Goal: Task Accomplishment & Management: Use online tool/utility

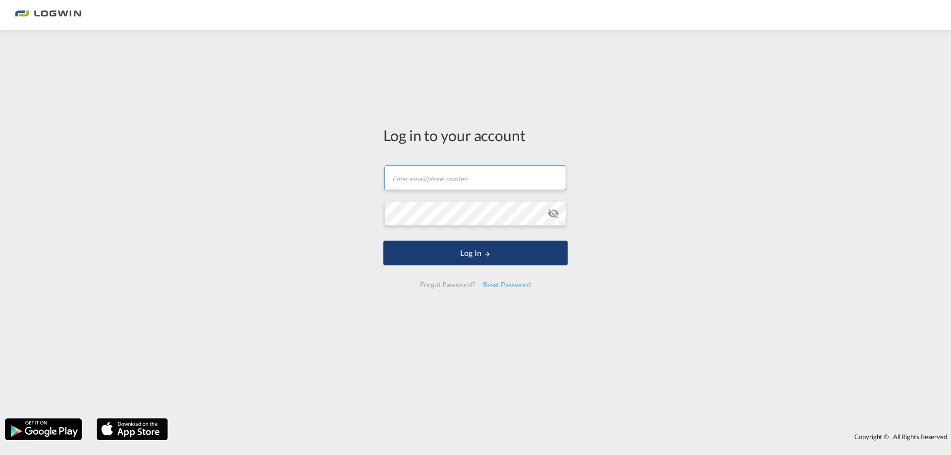
type input "[PERSON_NAME][EMAIL_ADDRESS][PERSON_NAME][DOMAIN_NAME]"
click at [465, 246] on button "Log In" at bounding box center [475, 253] width 184 height 25
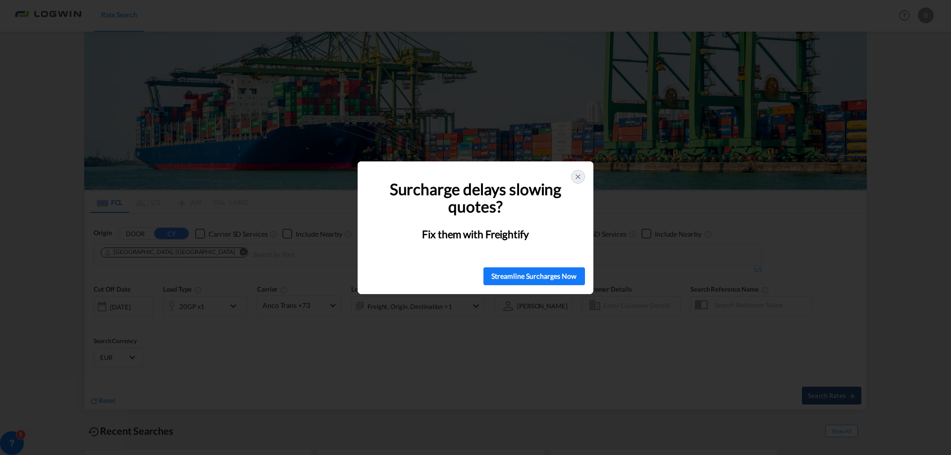
click at [577, 176] on icon at bounding box center [578, 177] width 8 height 8
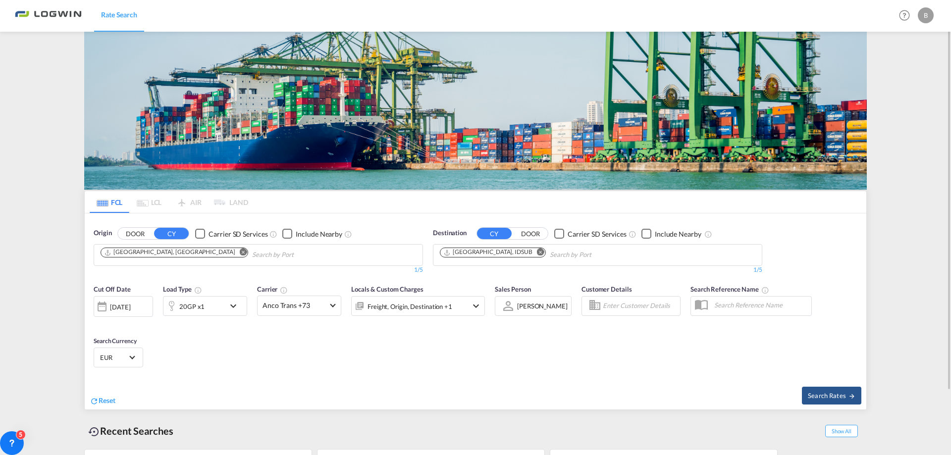
click at [537, 253] on md-icon "Remove" at bounding box center [540, 252] width 7 height 7
click at [501, 249] on body "Rate Search Rate Search Help Resources Product Release B My Profile Logout FCL …" at bounding box center [475, 227] width 951 height 455
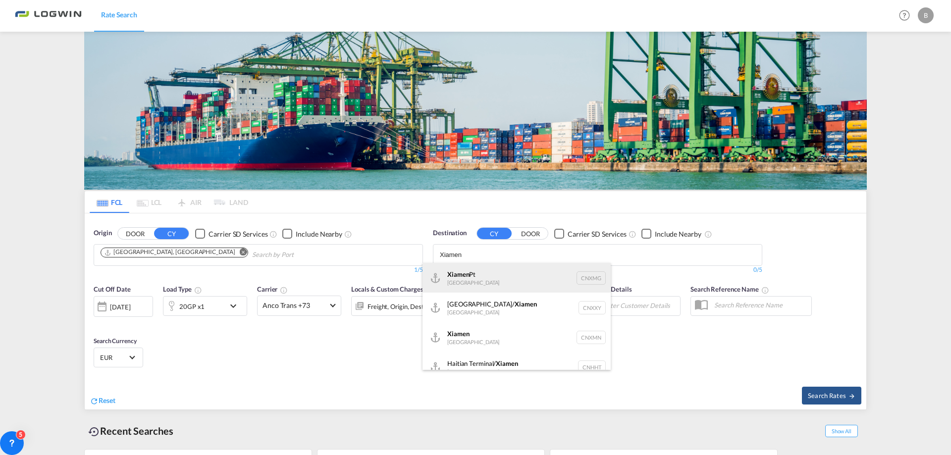
type input "Xiamen"
click at [506, 281] on div "Xiamen Pt [GEOGRAPHIC_DATA] CNXMG" at bounding box center [516, 278] width 188 height 30
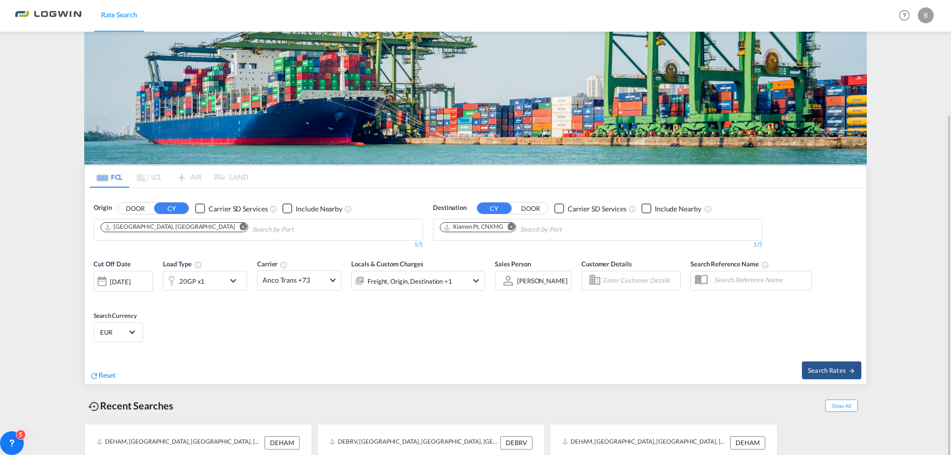
scroll to position [75, 0]
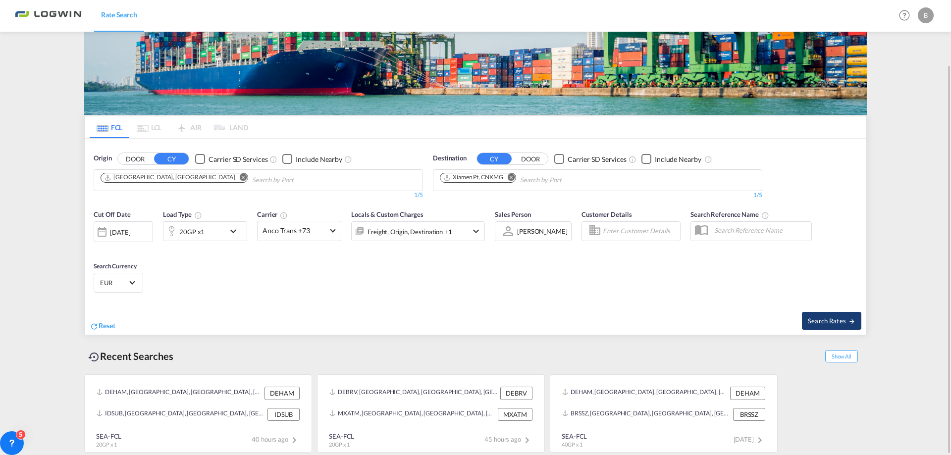
click at [813, 322] on span "Search Rates" at bounding box center [832, 321] width 48 height 8
type input "DEHAM to CNXMG / [DATE]"
